Goal: Task Accomplishment & Management: Complete application form

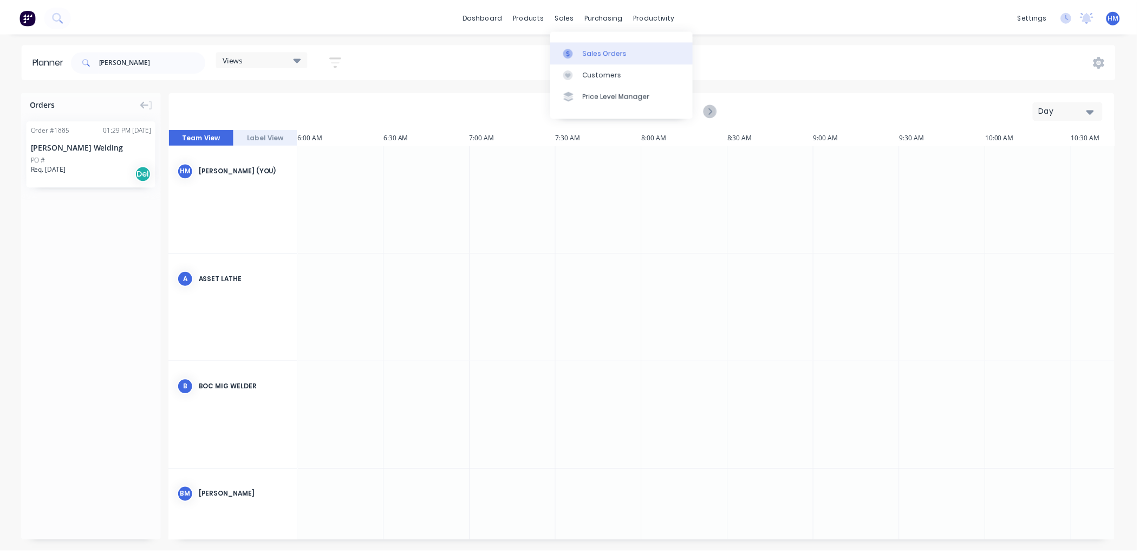
scroll to position [0, 174]
click at [578, 41] on link "Sales Orders" at bounding box center [627, 52] width 144 height 22
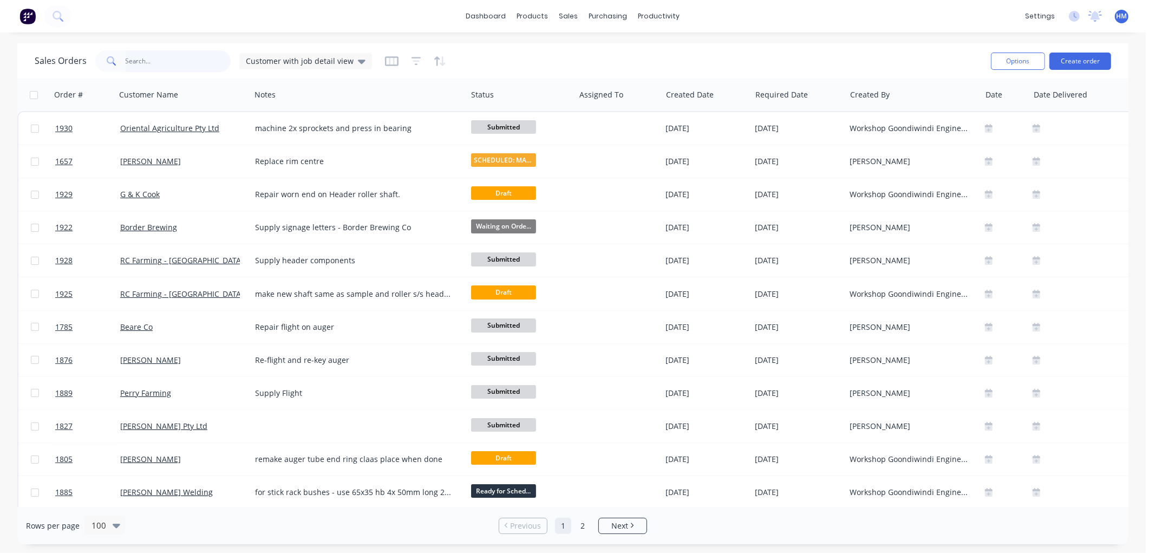
click at [172, 58] on input "text" at bounding box center [179, 61] width 106 height 22
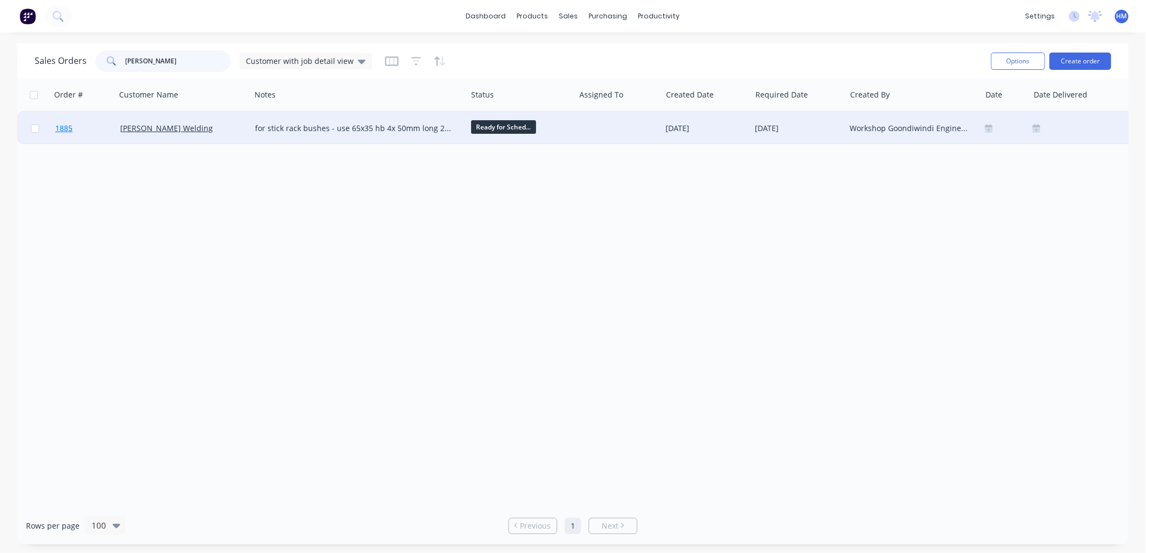
type input "[PERSON_NAME]"
click at [91, 128] on link "1885" at bounding box center [87, 128] width 65 height 32
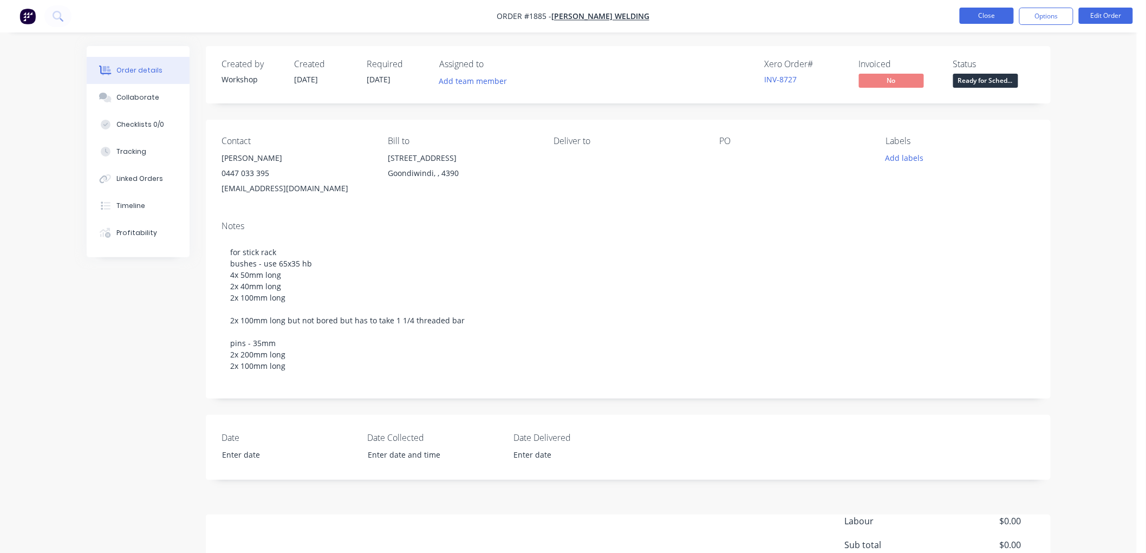
click at [983, 17] on button "Close" at bounding box center [987, 16] width 54 height 16
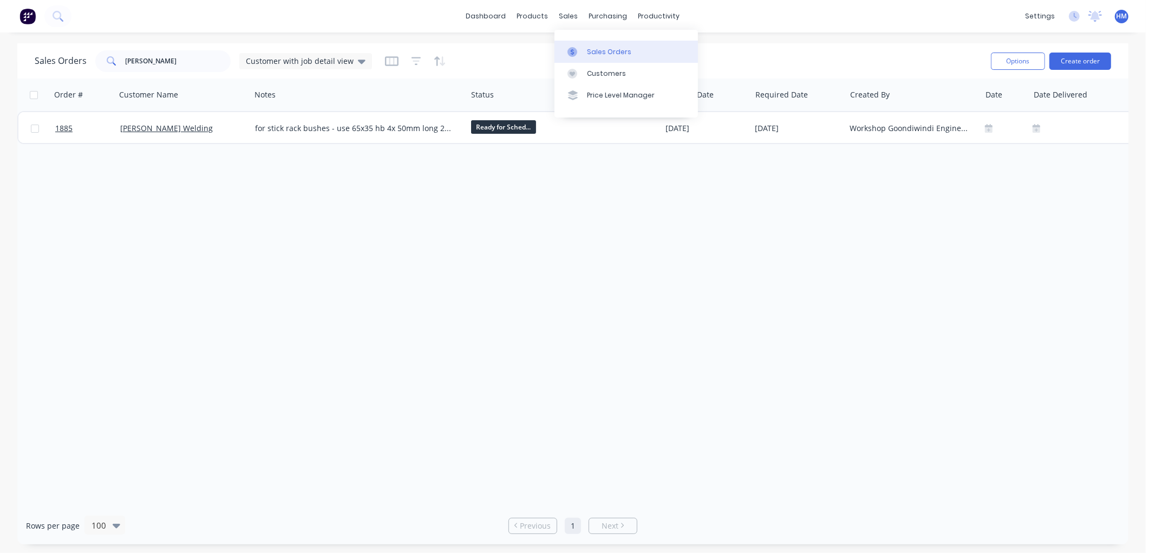
click at [620, 55] on div "Sales Orders" at bounding box center [609, 52] width 44 height 10
click at [610, 45] on link "Sales Orders" at bounding box center [627, 52] width 144 height 22
click at [1076, 57] on button "Create order" at bounding box center [1081, 61] width 62 height 17
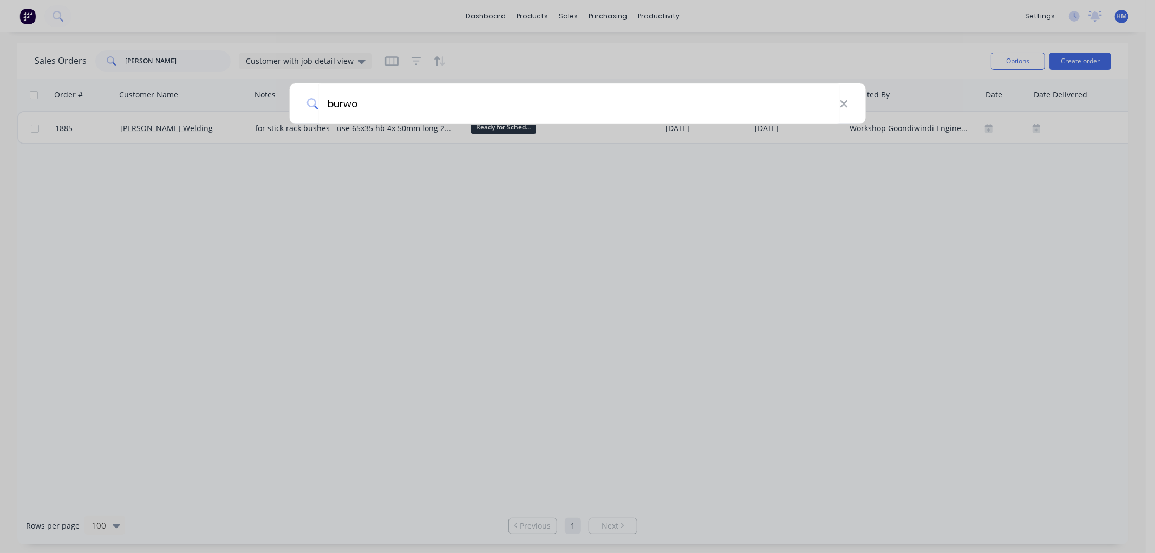
type input "burwoo"
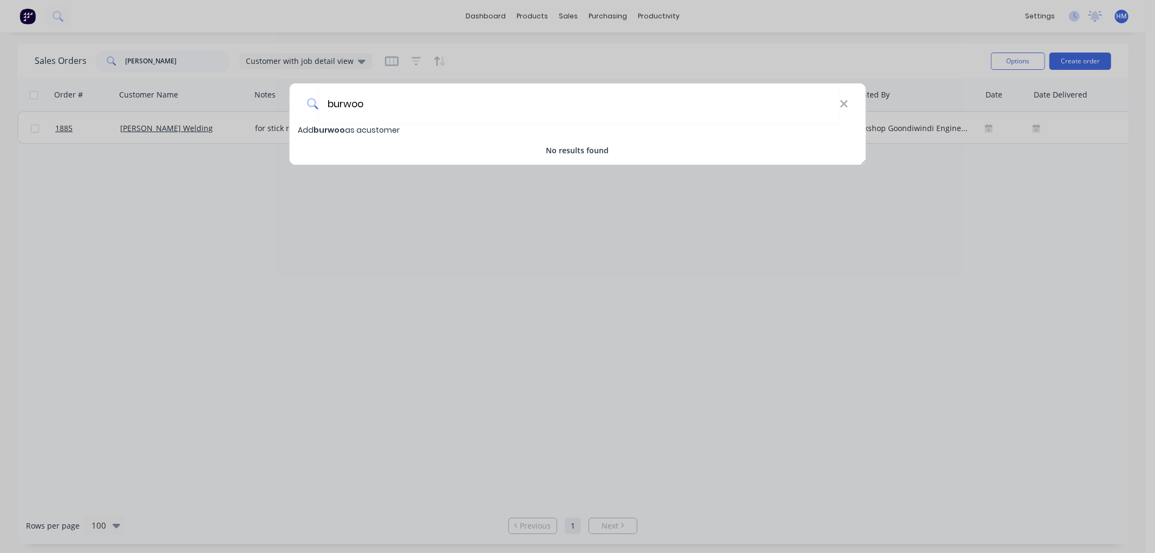
drag, startPoint x: 399, startPoint y: 101, endPoint x: 252, endPoint y: 101, distance: 146.8
click at [252, 101] on div "burwoo Add burwoo as a customer No results found" at bounding box center [577, 276] width 1155 height 553
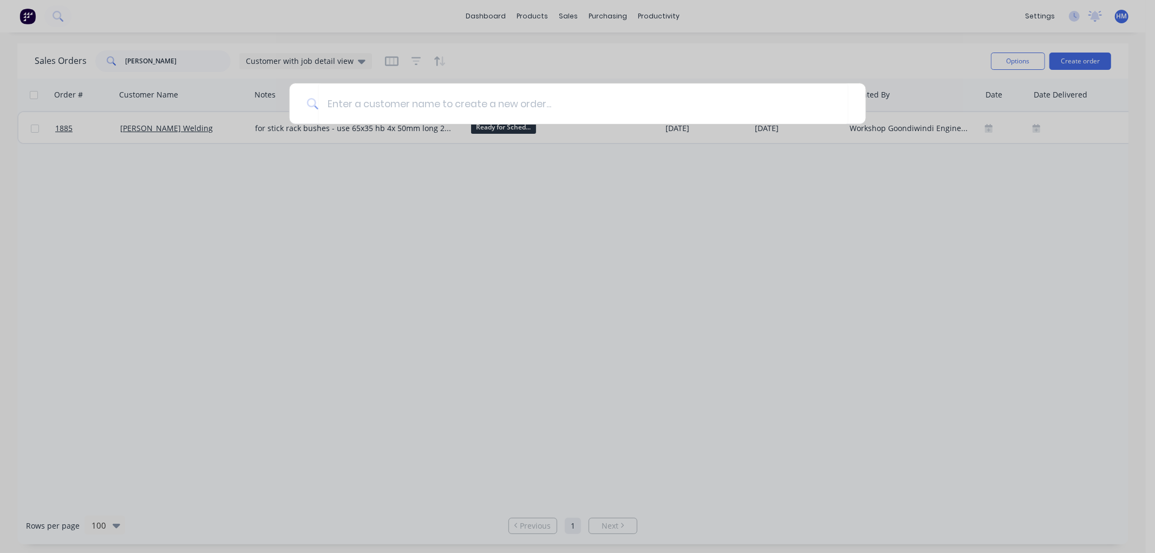
click at [310, 229] on div at bounding box center [577, 276] width 1155 height 553
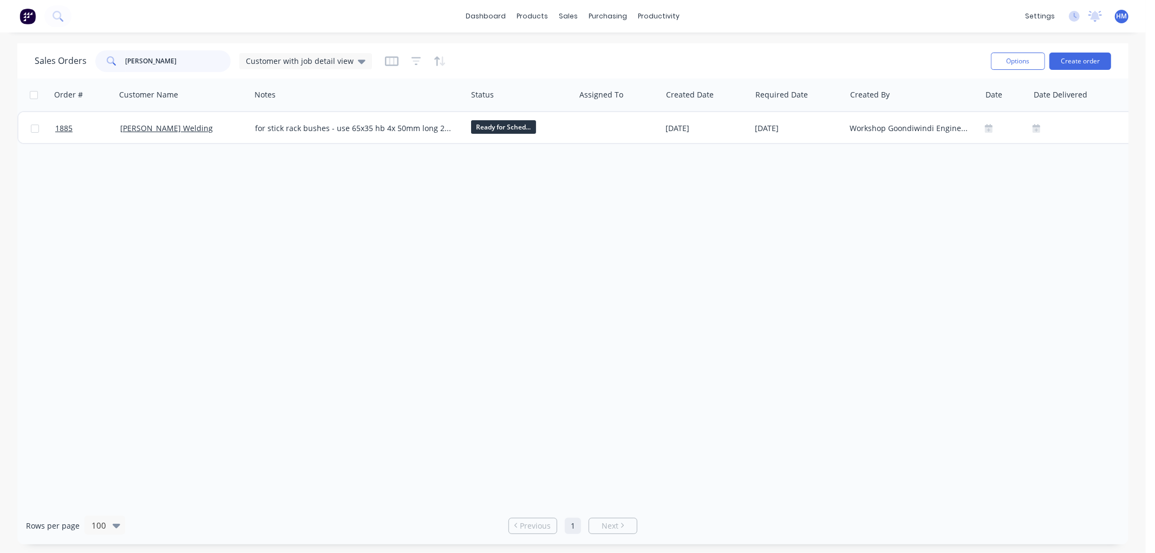
drag, startPoint x: 155, startPoint y: 57, endPoint x: 56, endPoint y: 56, distance: 99.1
click at [56, 57] on div "Sales Orders [PERSON_NAME] Customer with job detail view" at bounding box center [203, 61] width 337 height 22
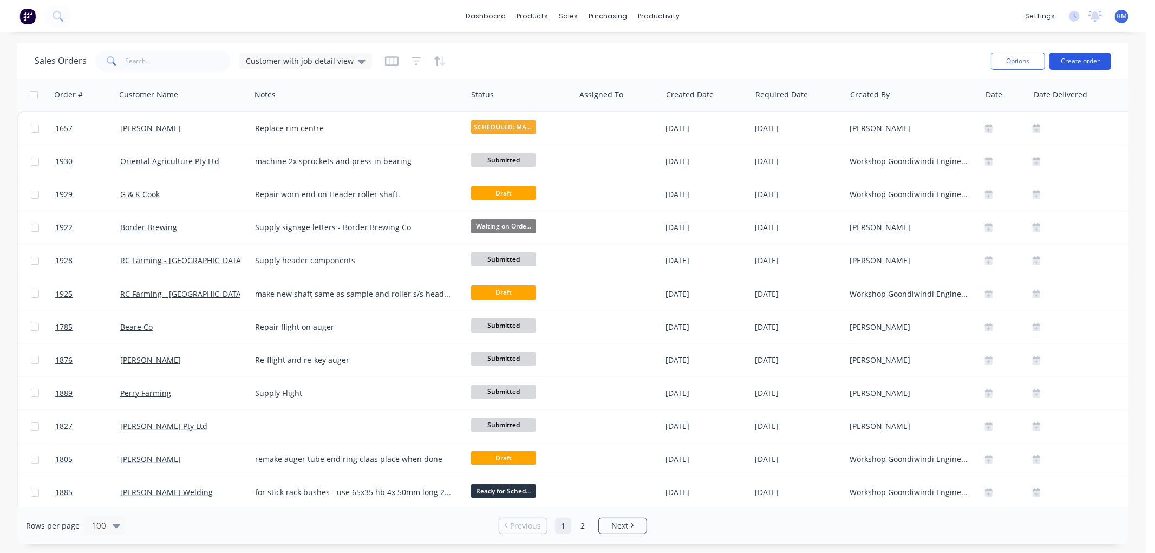
click at [1080, 60] on button "Create order" at bounding box center [1081, 61] width 62 height 17
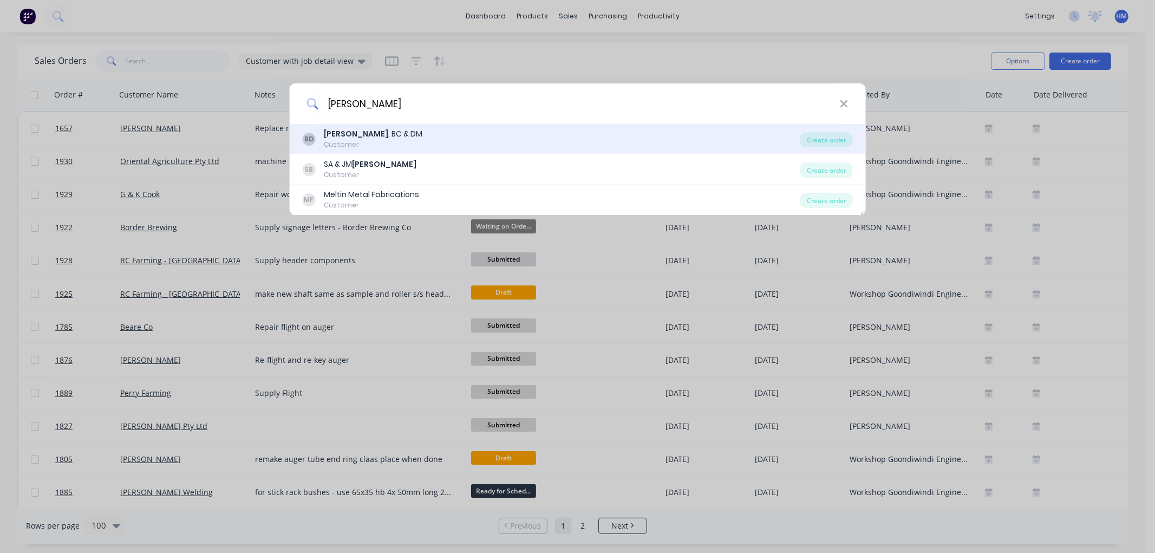
type input "[PERSON_NAME]"
click at [378, 139] on div "[PERSON_NAME] & DM" at bounding box center [373, 133] width 99 height 11
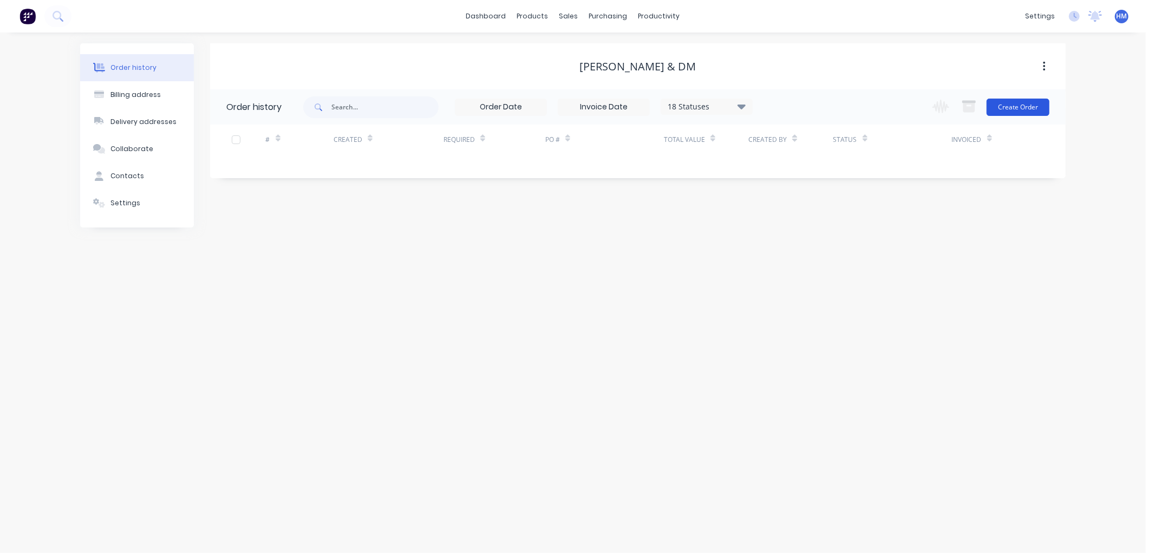
click at [1022, 107] on button "Create Order" at bounding box center [1018, 107] width 63 height 17
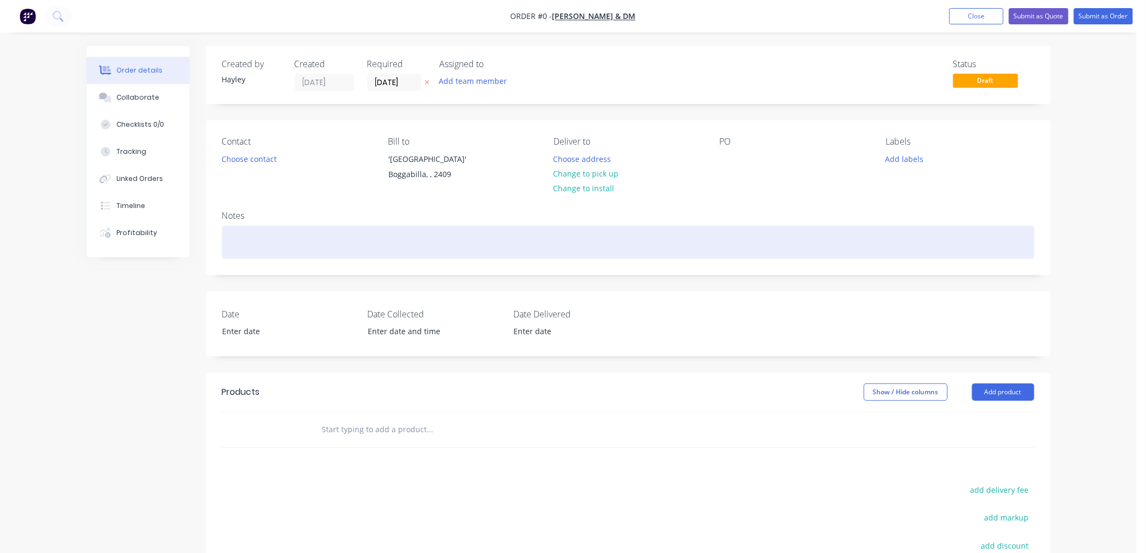
click at [270, 255] on div at bounding box center [628, 242] width 812 height 33
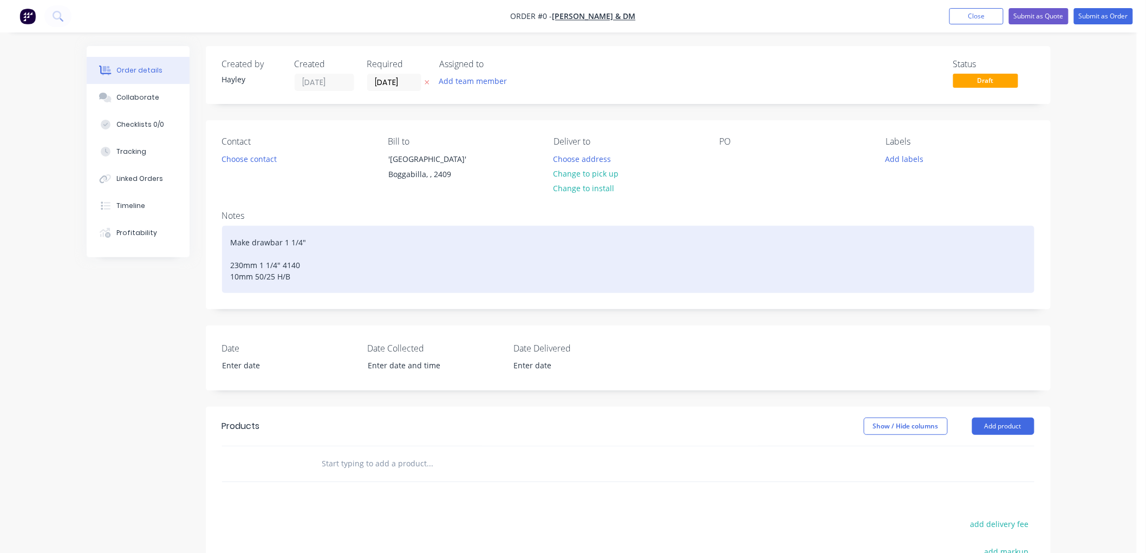
click at [344, 236] on div "Make drawbar 1 1/4" 230mm 1 1/4" 4140 10mm 50/25 H/B" at bounding box center [628, 259] width 812 height 67
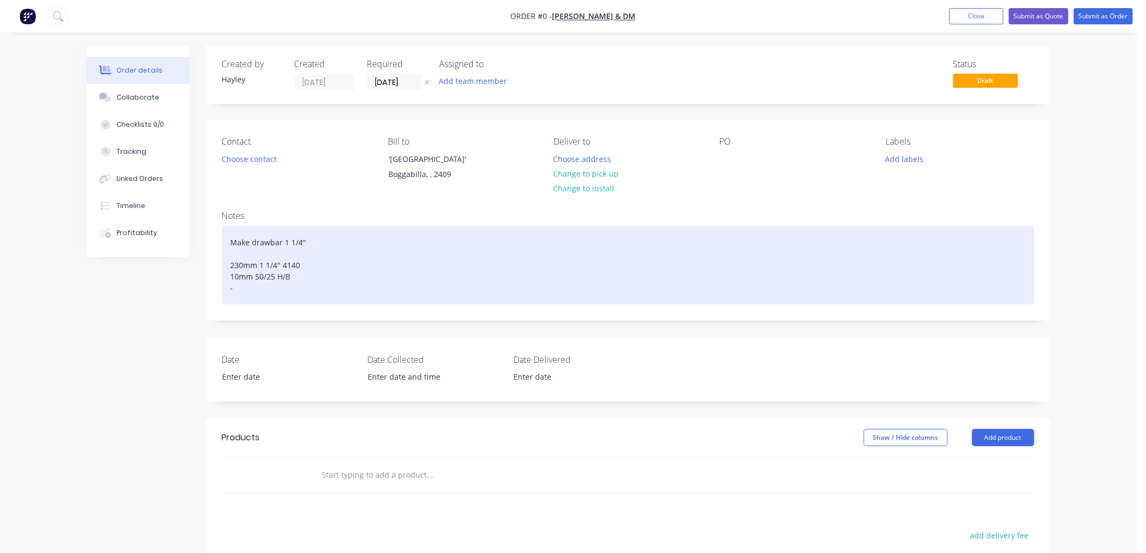
click at [344, 236] on div "Make drawbar 1 1/4" 230mm 1 1/4" 4140 10mm 50/25 H/B -" at bounding box center [628, 265] width 812 height 79
click at [342, 247] on div "Make drawbar 1 1/4" - 230mm 1 1/4" 4140 10mm 50/25 H/B -" at bounding box center [628, 265] width 812 height 79
click at [312, 245] on div "Make drawbar 1 1/4" - 230mm 1 1/4" 4140 10mm 50/25 H/B -" at bounding box center [628, 265] width 812 height 79
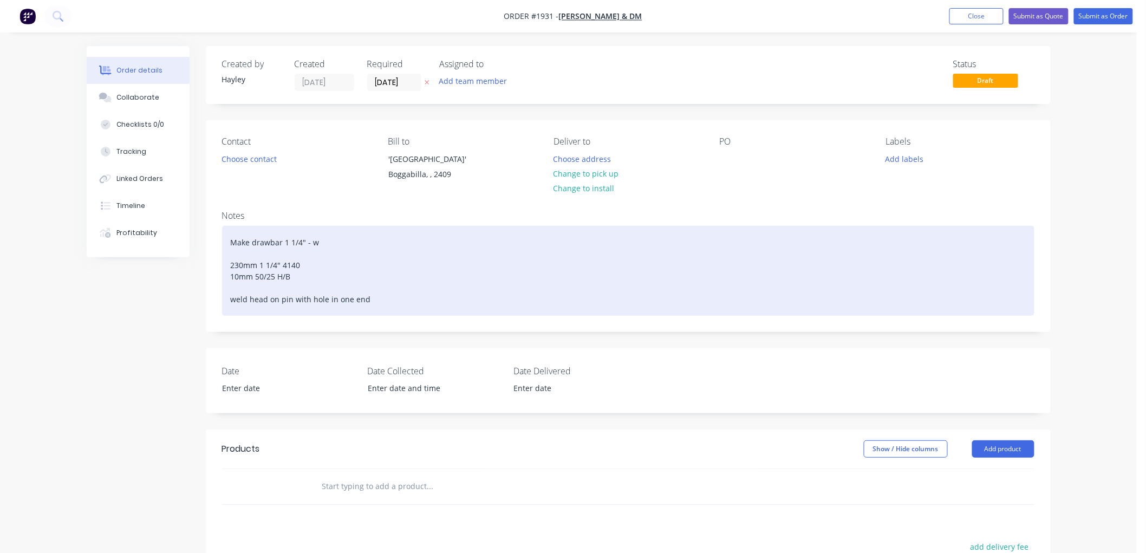
click at [280, 243] on div "Make drawbar 1 1/4" - w 230mm 1 1/4" 4140 10mm 50/25 H/B weld head on pin with …" at bounding box center [628, 271] width 812 height 90
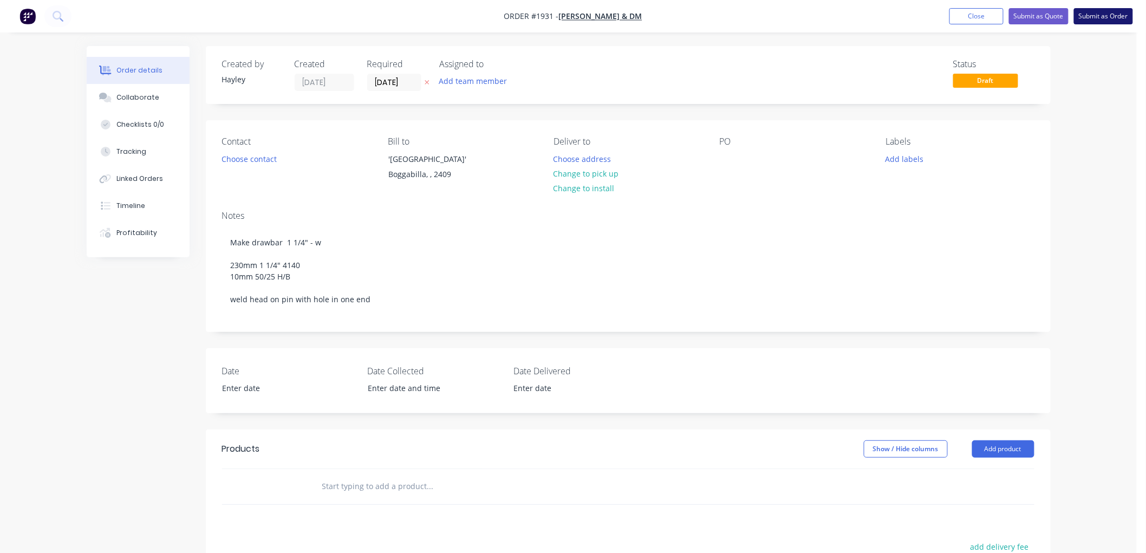
click at [1103, 16] on button "Submit as Order" at bounding box center [1103, 16] width 59 height 16
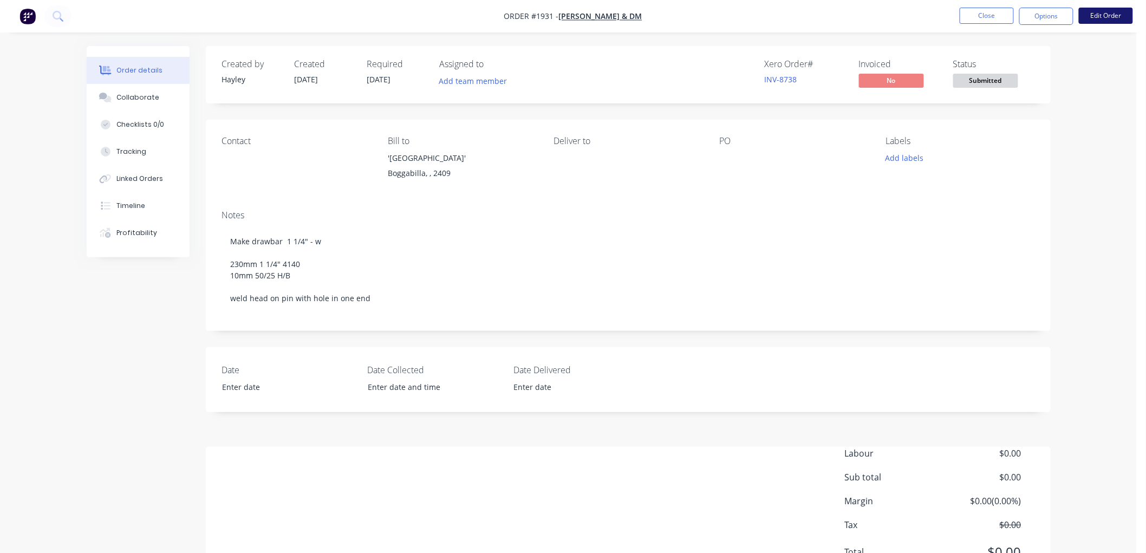
click at [1102, 14] on button "Edit Order" at bounding box center [1106, 16] width 54 height 16
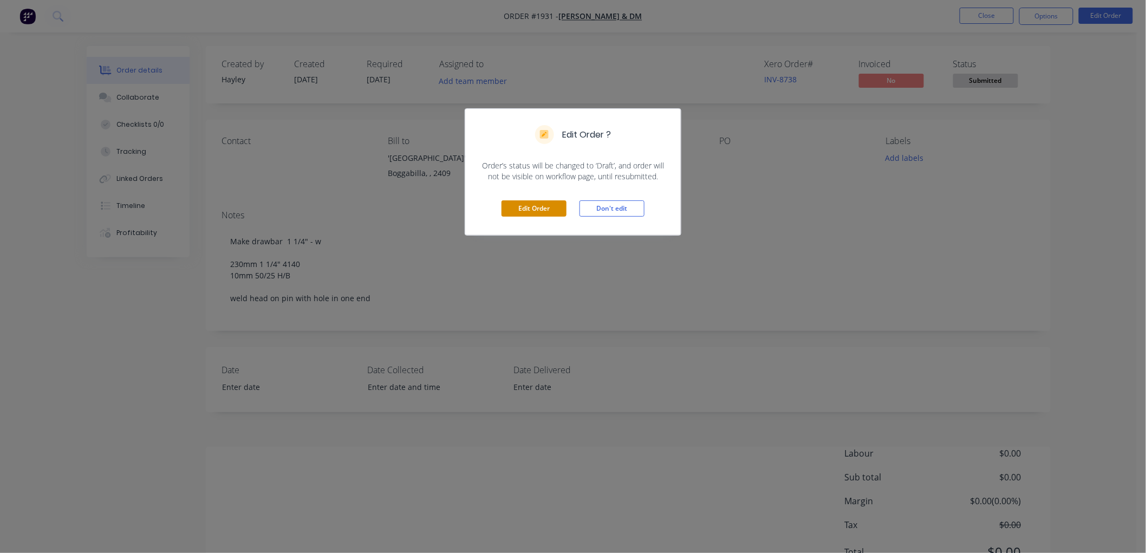
click at [537, 207] on button "Edit Order" at bounding box center [534, 208] width 65 height 16
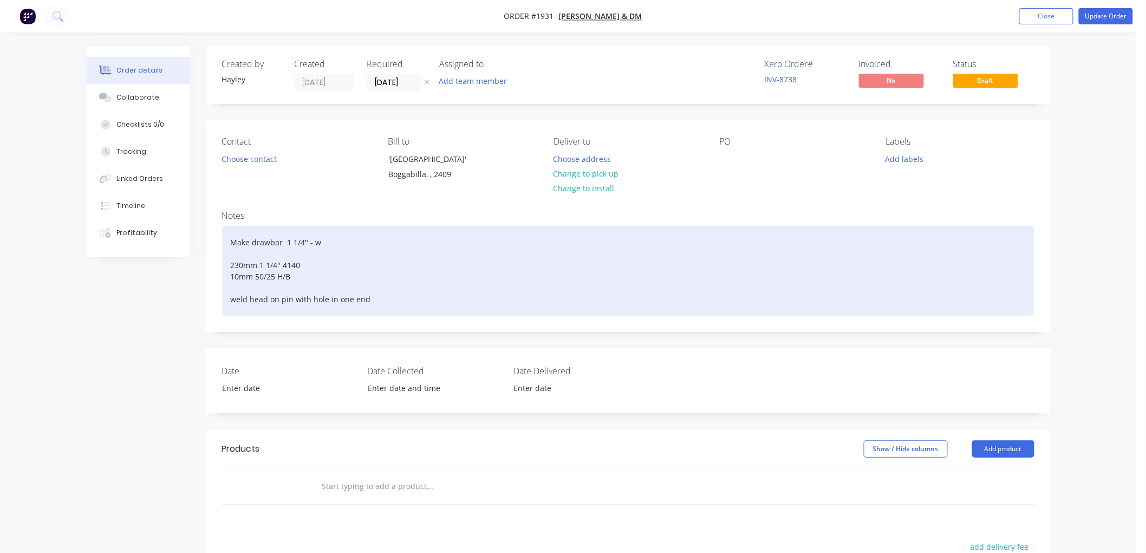
click at [279, 237] on div "Make drawbar 1 1/4" - w 230mm 1 1/4" 4140 10mm 50/25 H/B weld head on pin with …" at bounding box center [628, 271] width 812 height 90
click at [226, 294] on div "Make drawbar 1 1/4" - w 230mm 1 1/4" 4140 10mm 50/25 H/B weld head on pin with …" at bounding box center [628, 271] width 812 height 90
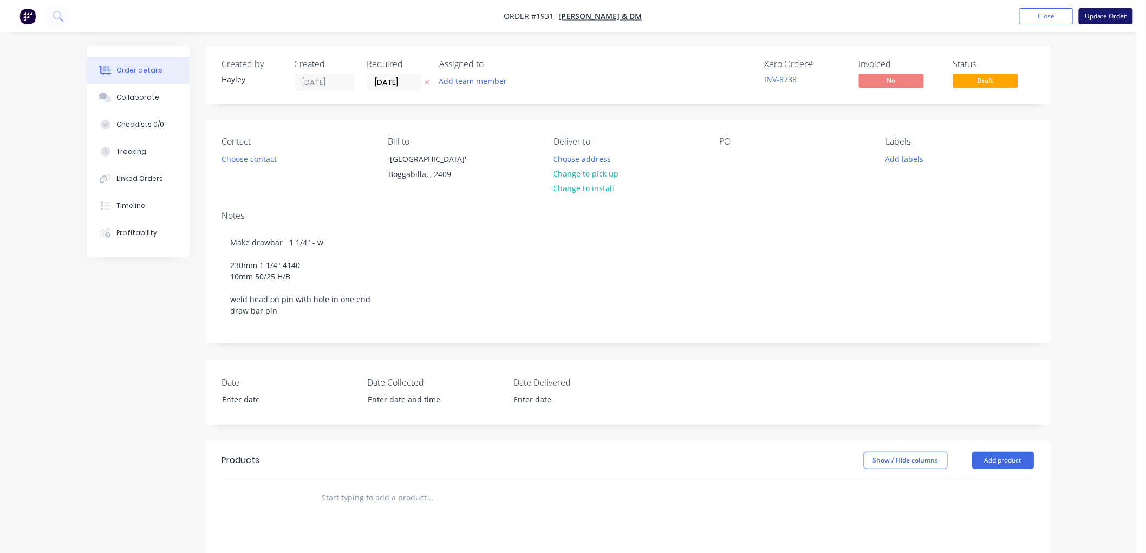
click at [1107, 13] on button "Update Order" at bounding box center [1106, 16] width 54 height 16
